Goal: Find specific page/section: Find specific page/section

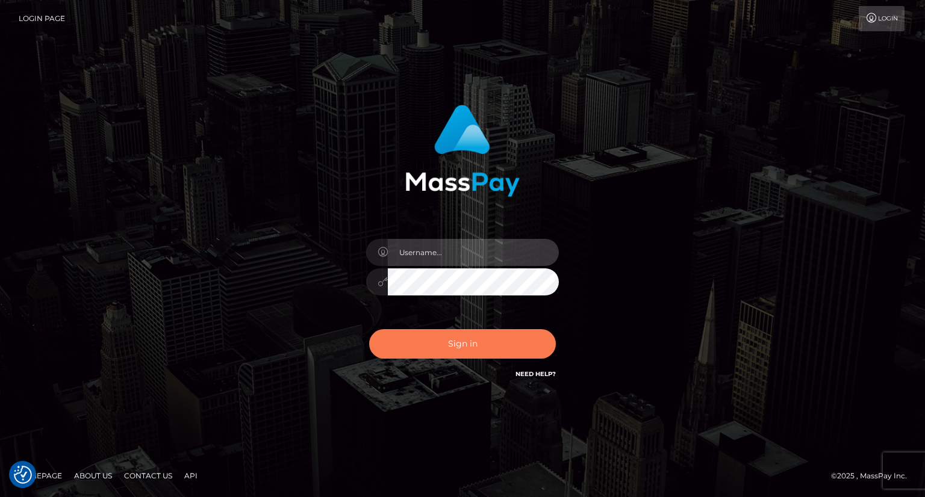
type input "[PERSON_NAME]"
click at [481, 350] on button "Sign in" at bounding box center [462, 343] width 187 height 29
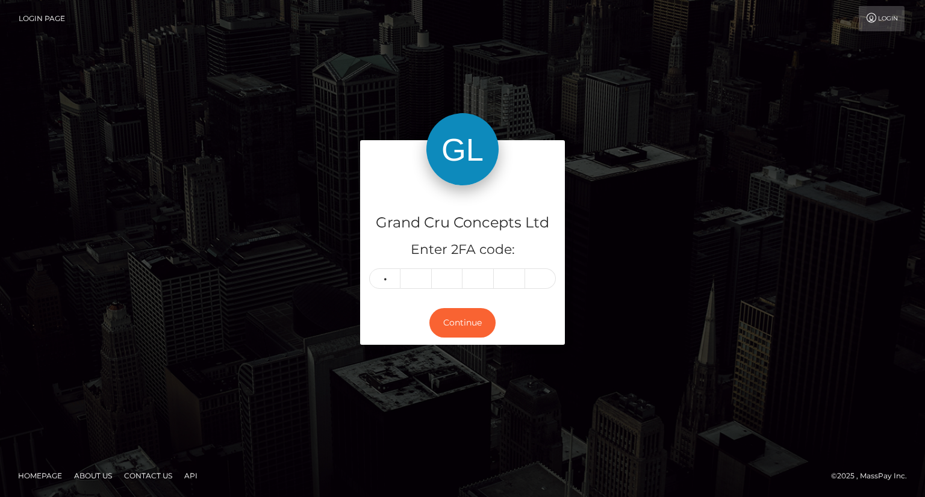
type input "6"
type input "2"
type input "6"
type input "1"
type input "7"
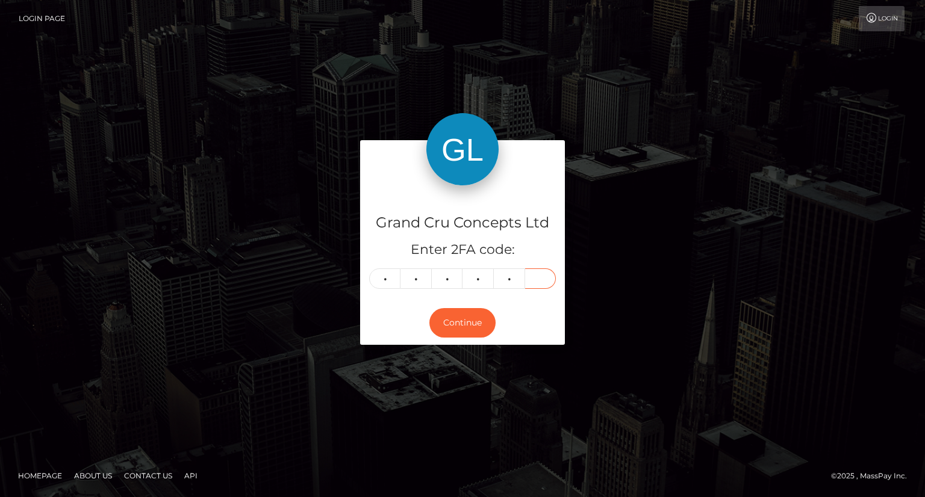
type input "6"
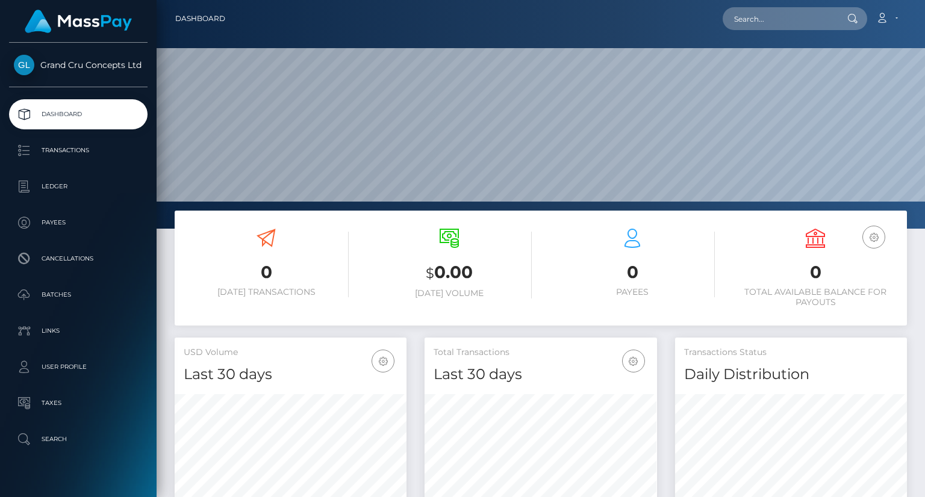
scroll to position [213, 231]
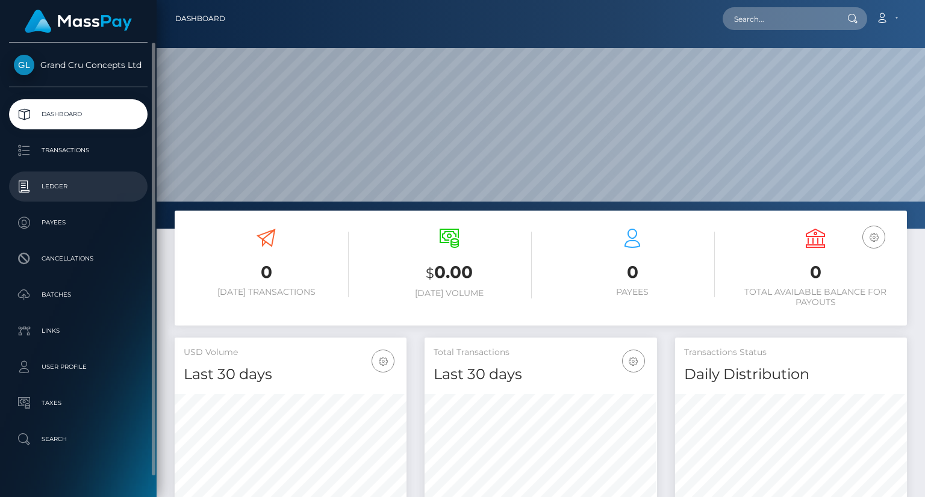
click at [67, 193] on p "Ledger" at bounding box center [78, 187] width 129 height 18
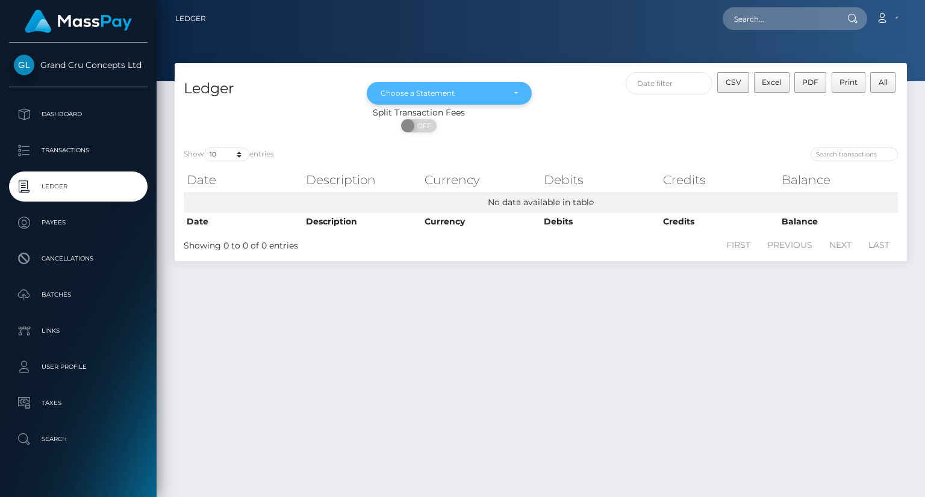
click at [385, 98] on div "Choose a Statement" at bounding box center [441, 93] width 123 height 10
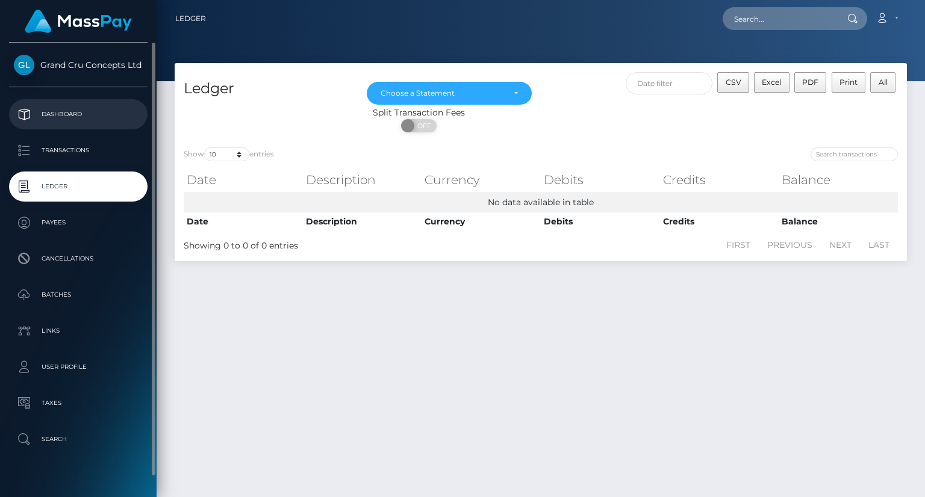
click at [100, 110] on p "Dashboard" at bounding box center [78, 114] width 129 height 18
